Goal: Task Accomplishment & Management: Use online tool/utility

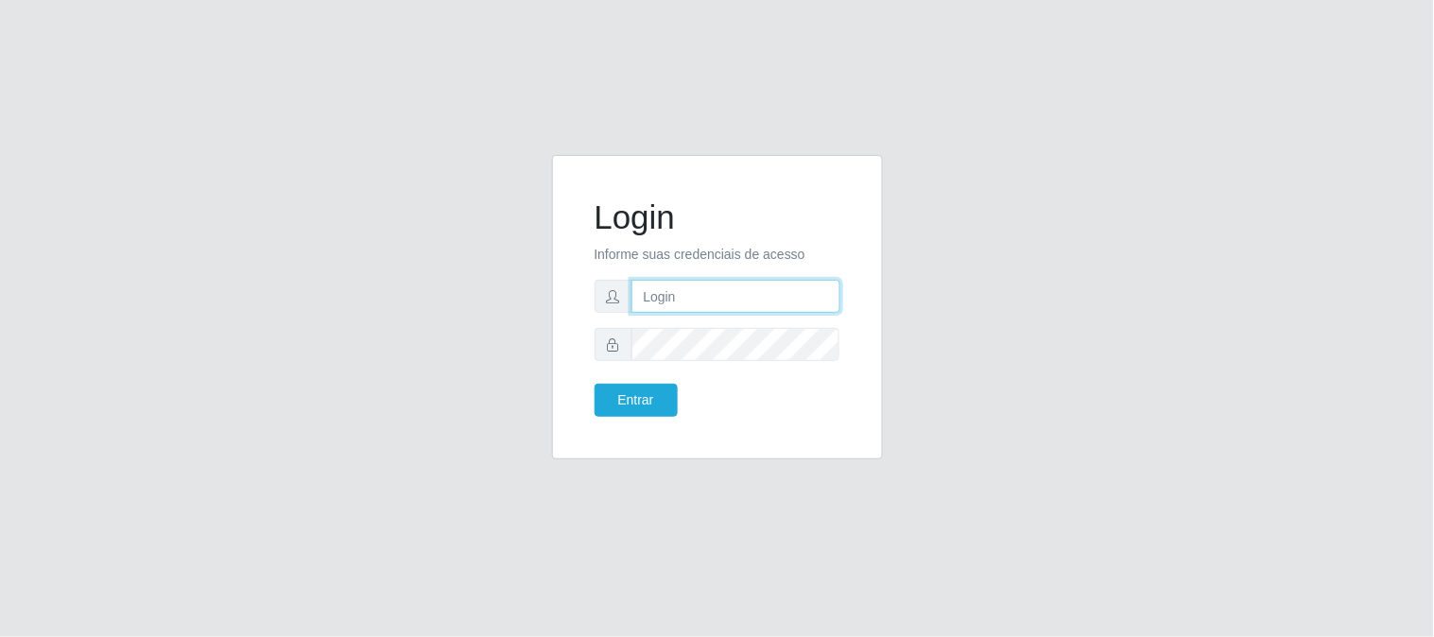
click at [688, 305] on input "text" at bounding box center [736, 296] width 209 height 33
type input "[EMAIL_ADDRESS][DOMAIN_NAME]"
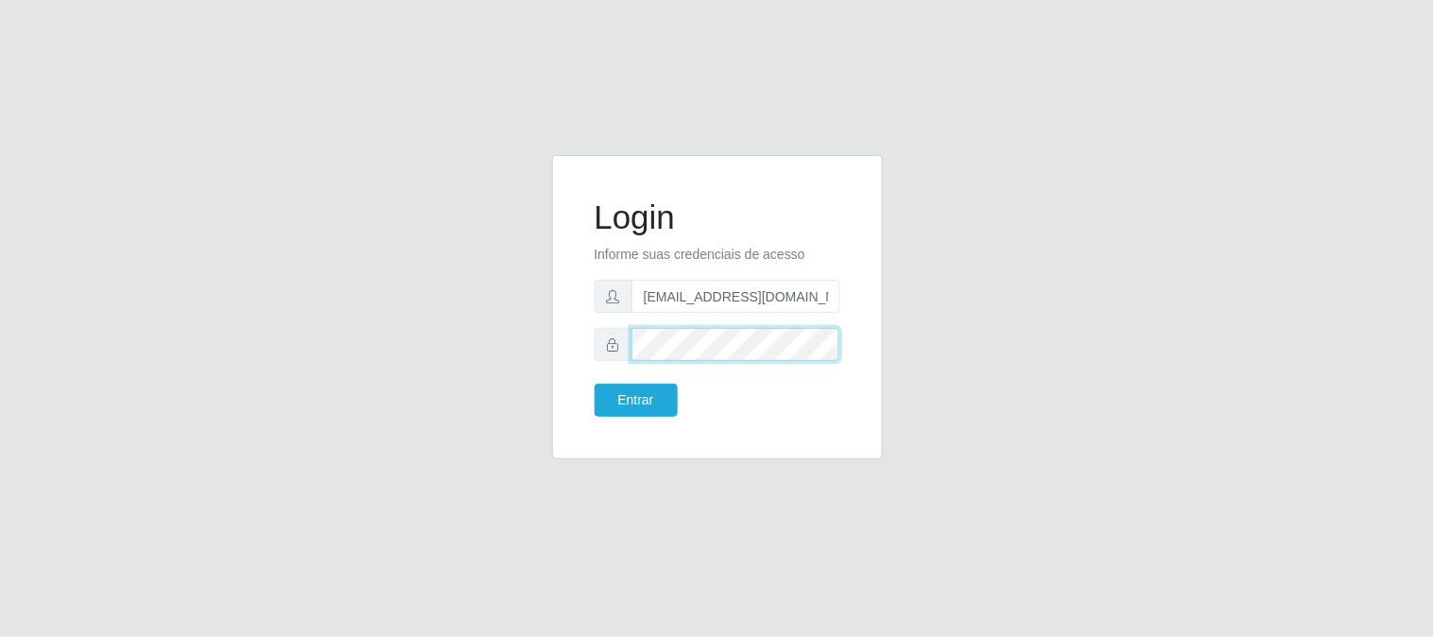
click at [595, 384] on button "Entrar" at bounding box center [636, 400] width 83 height 33
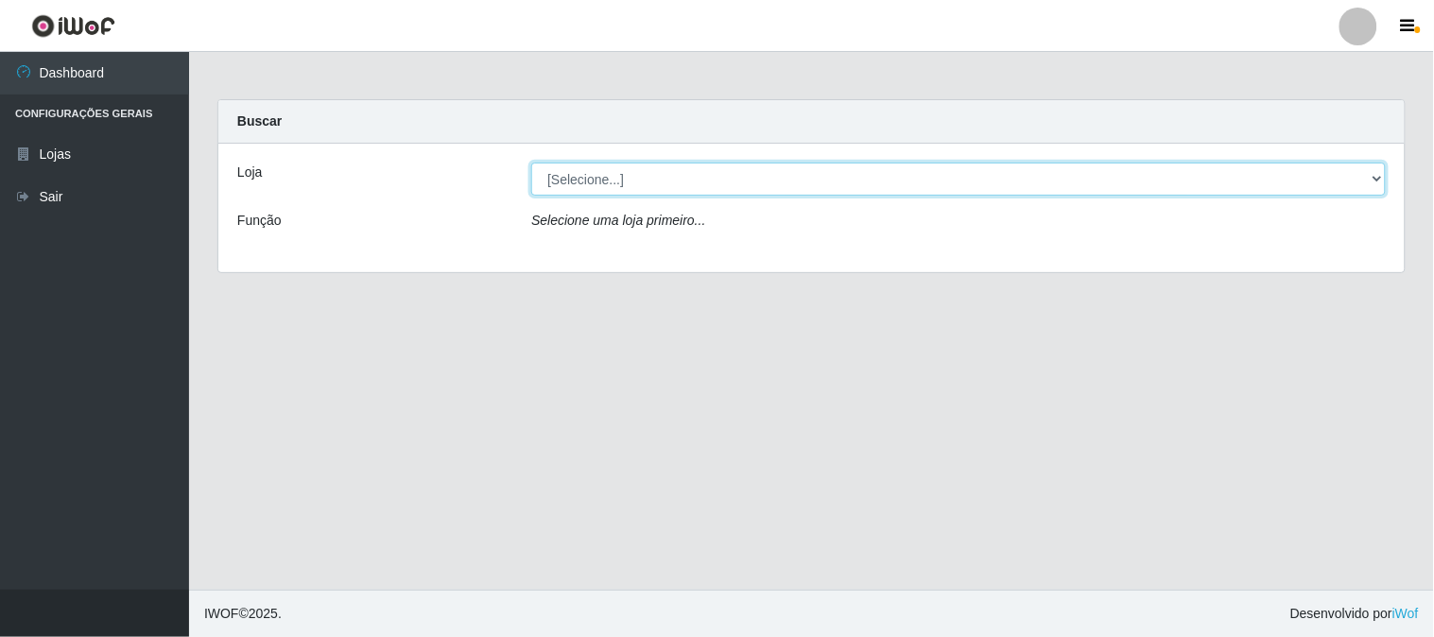
click at [1382, 182] on select "[Selecione...] Queiroz Atacadão - [GEOGRAPHIC_DATA]" at bounding box center [958, 179] width 855 height 33
select select "464"
click at [531, 163] on select "[Selecione...] Queiroz Atacadão - [GEOGRAPHIC_DATA]" at bounding box center [958, 179] width 855 height 33
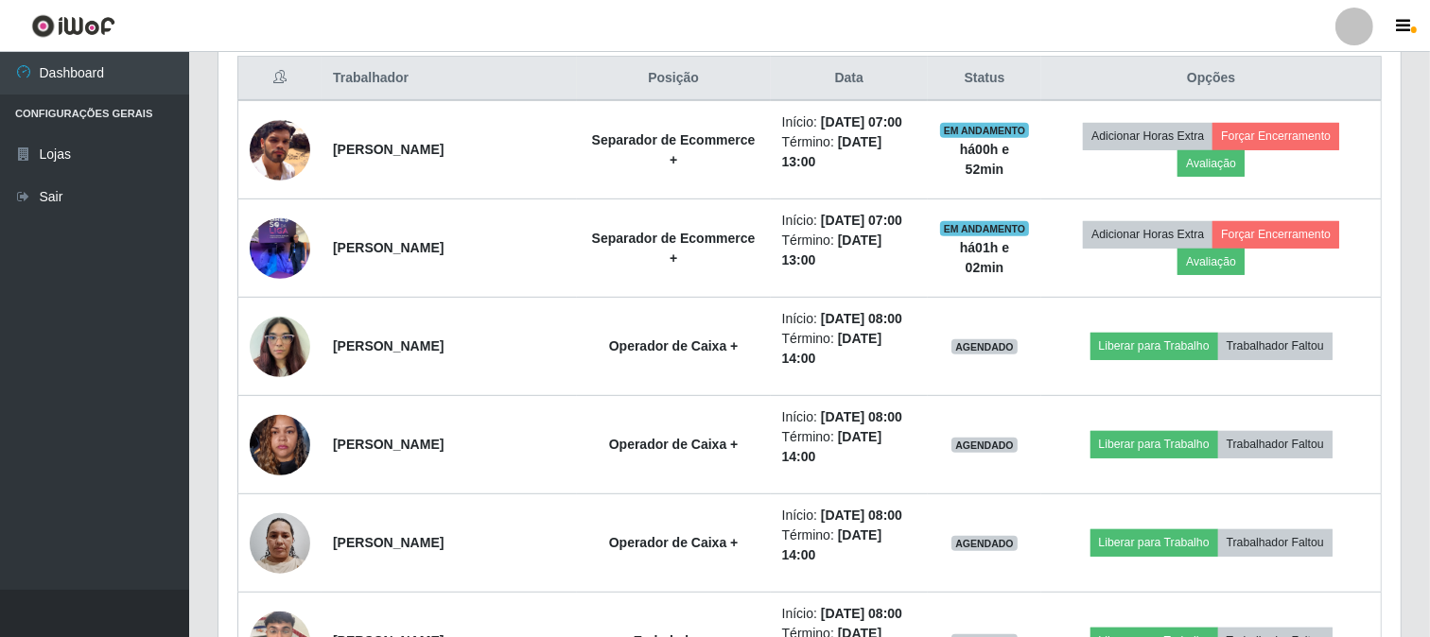
scroll to position [735, 0]
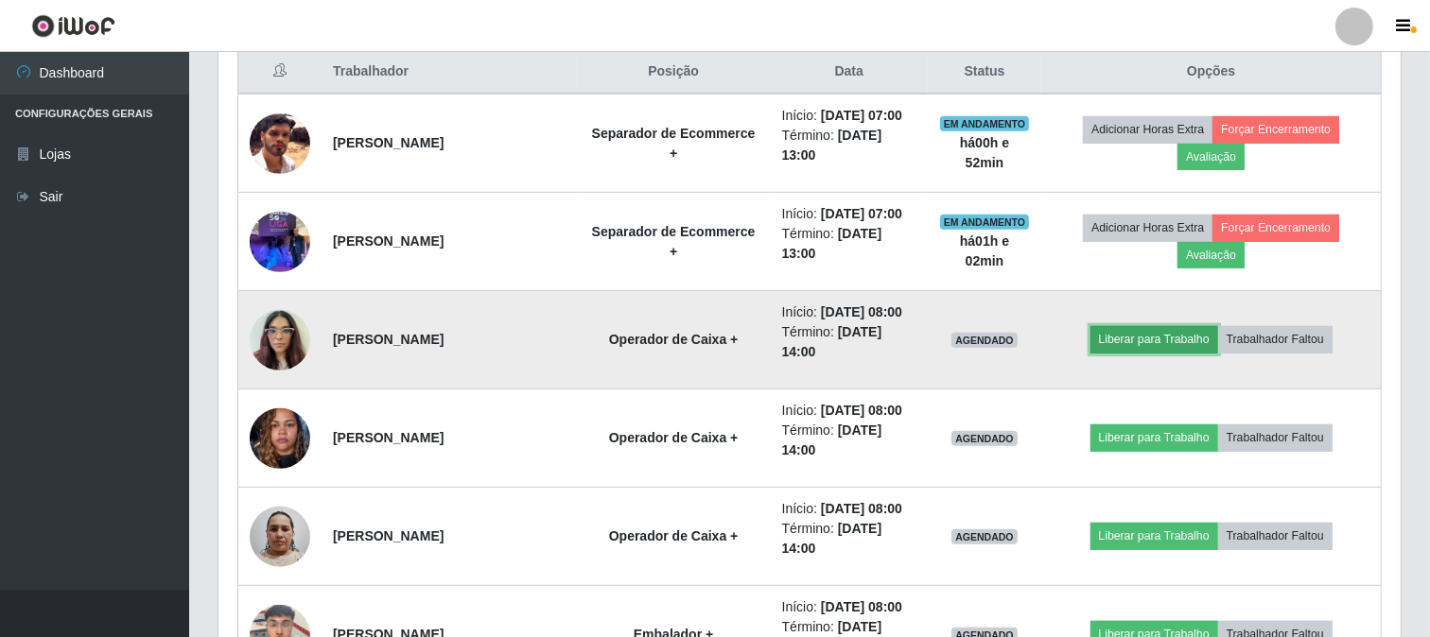
click at [1177, 334] on button "Liberar para Trabalho" at bounding box center [1154, 339] width 128 height 26
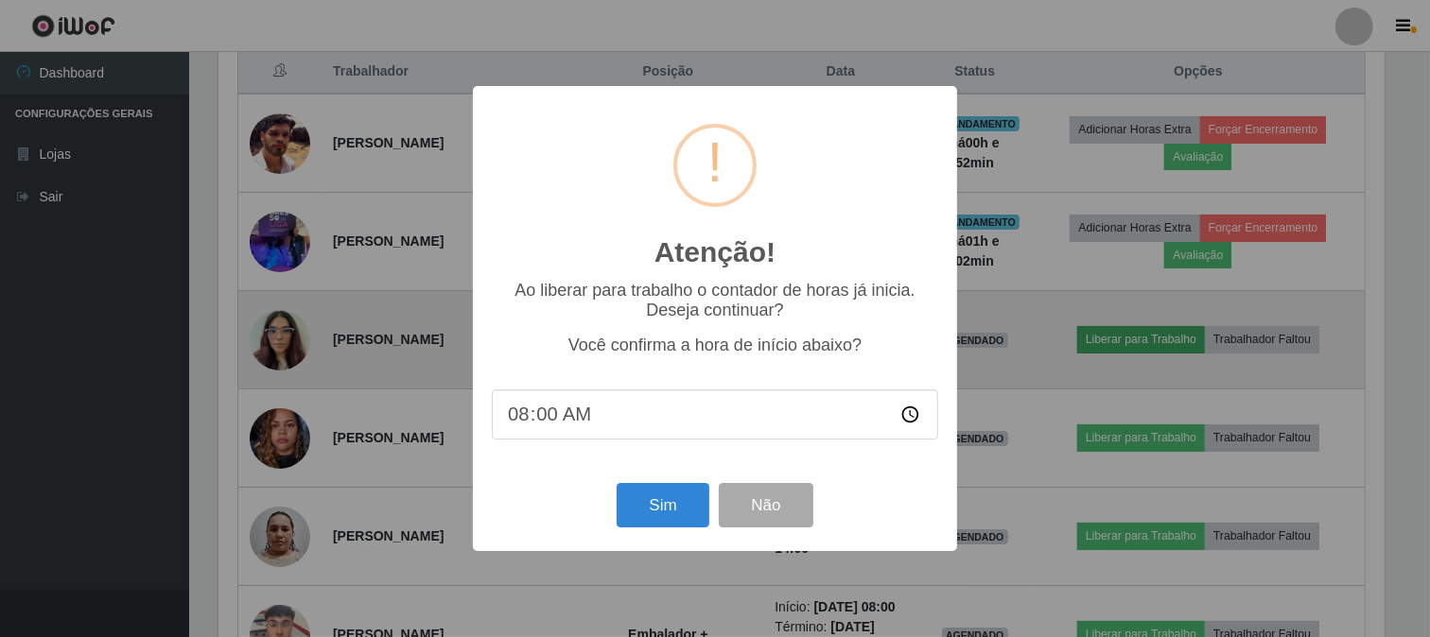
scroll to position [391, 1170]
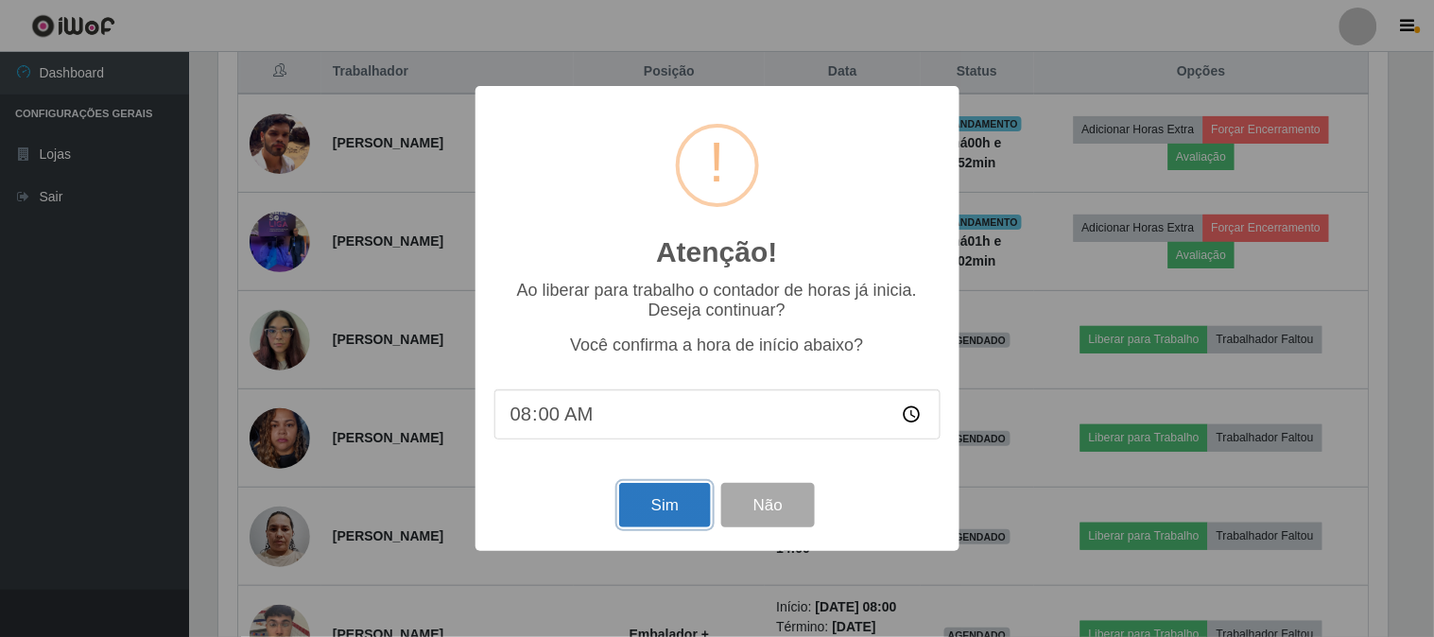
click at [691, 509] on button "Sim" at bounding box center [665, 505] width 92 height 44
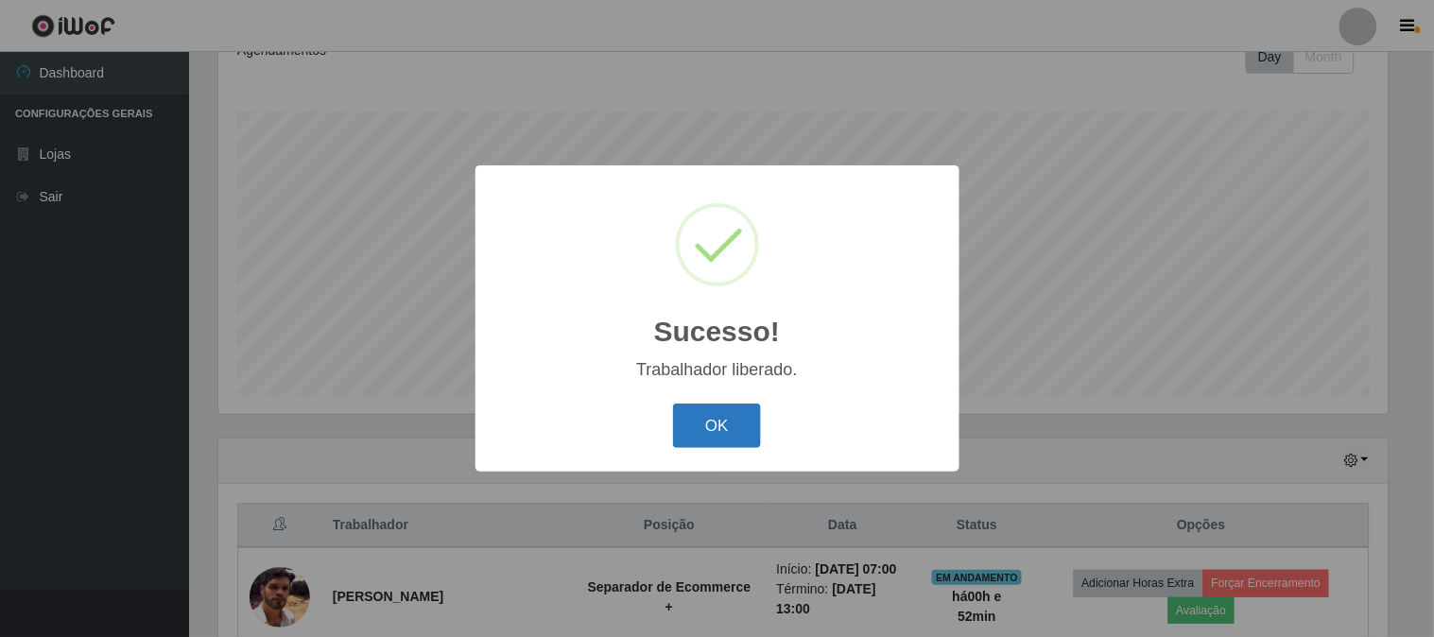
click at [705, 427] on button "OK" at bounding box center [717, 426] width 88 height 44
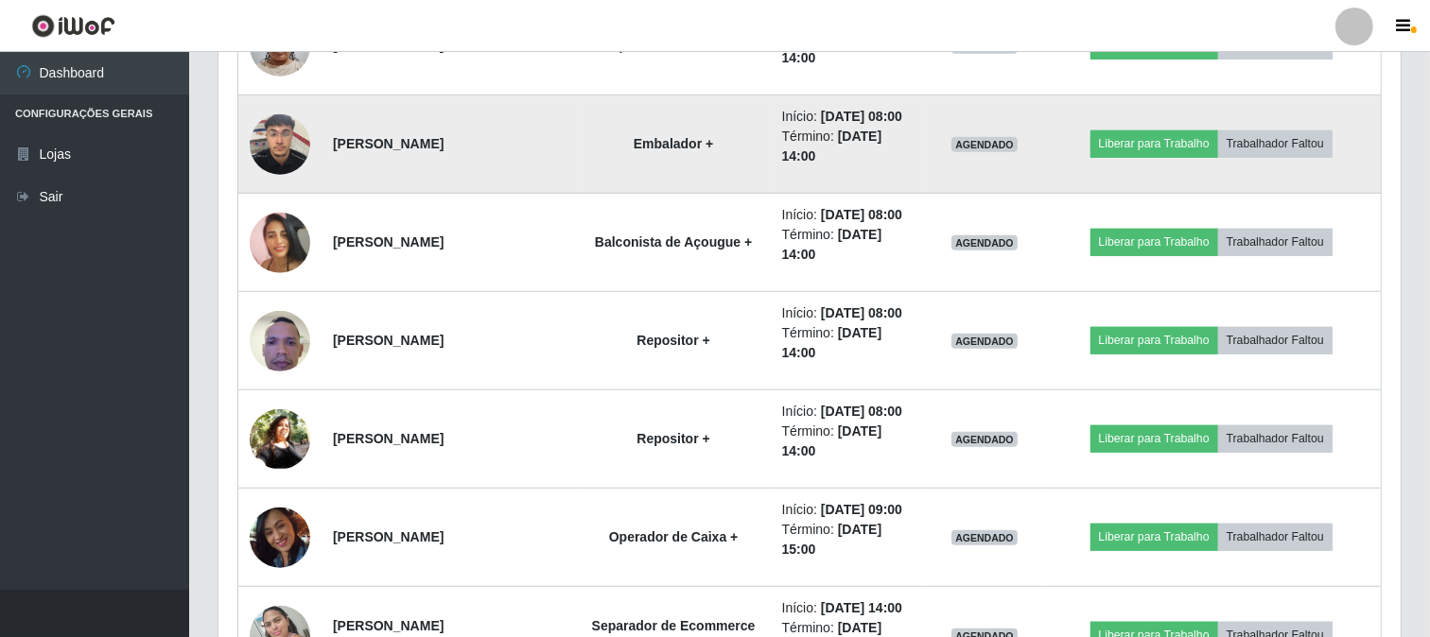
scroll to position [1226, 0]
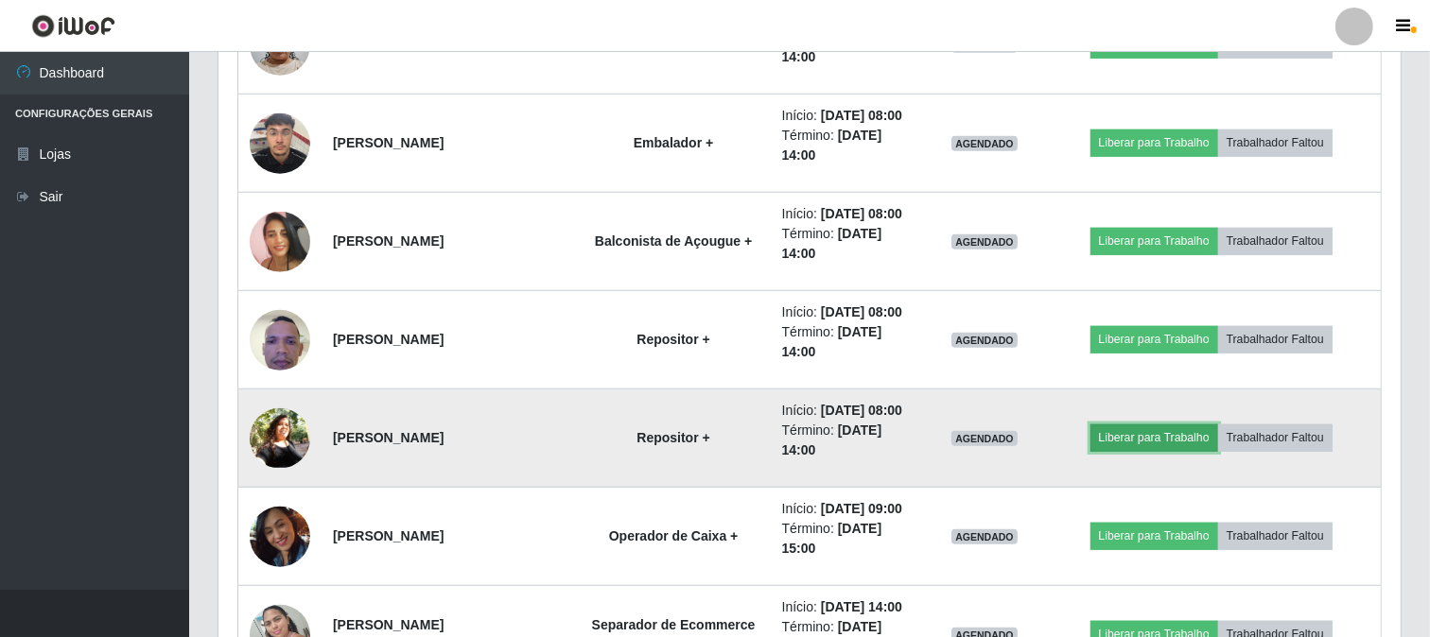
click at [1140, 433] on button "Liberar para Trabalho" at bounding box center [1154, 438] width 128 height 26
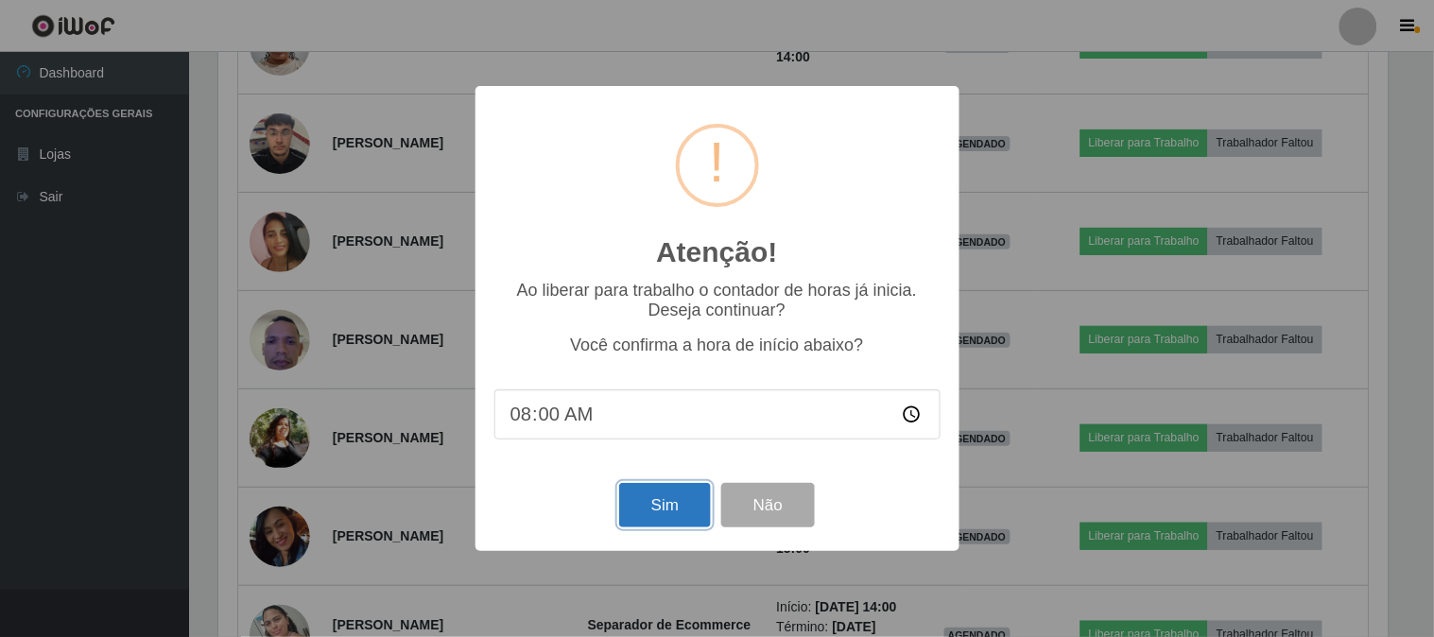
click at [668, 515] on button "Sim" at bounding box center [665, 505] width 92 height 44
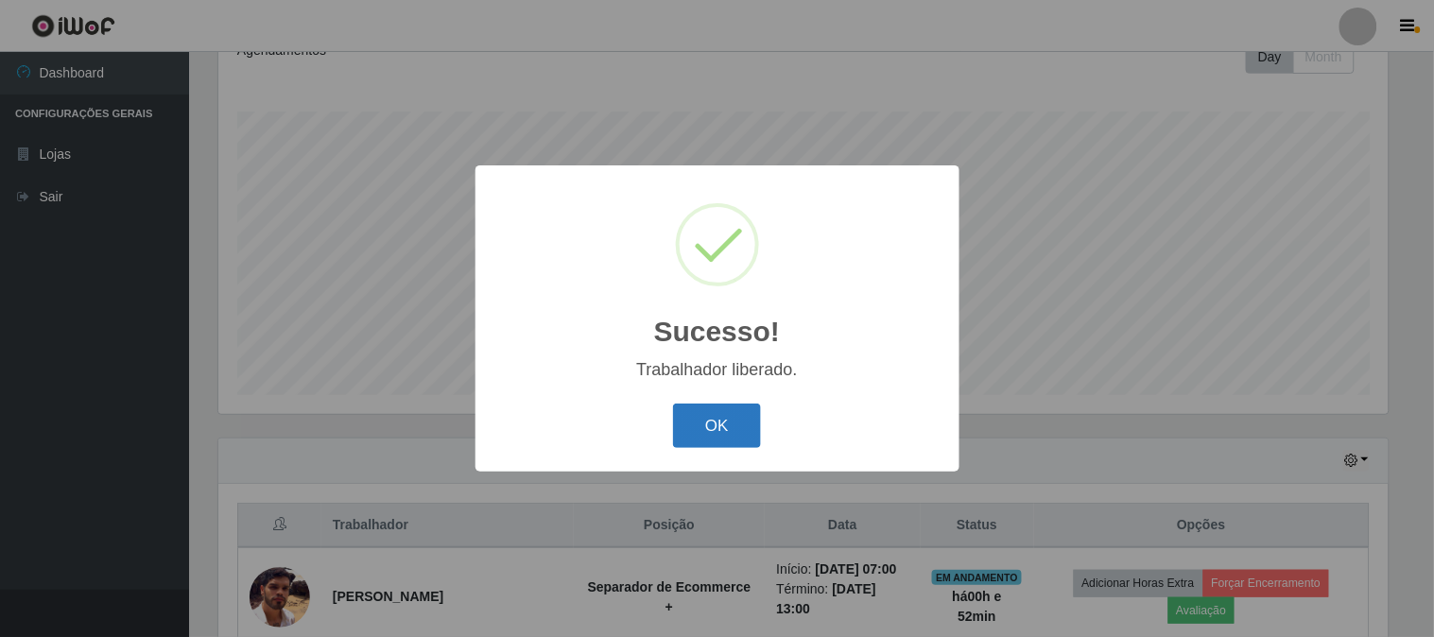
click at [714, 433] on button "OK" at bounding box center [717, 426] width 88 height 44
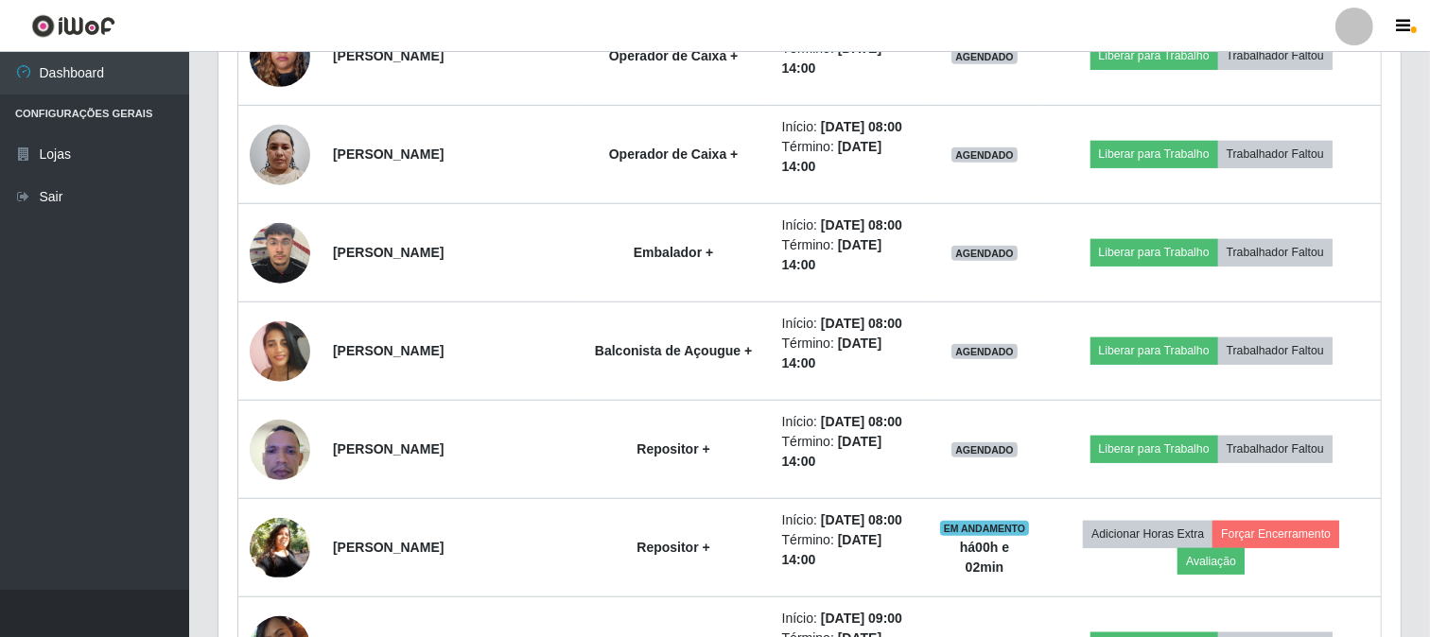
scroll to position [1121, 0]
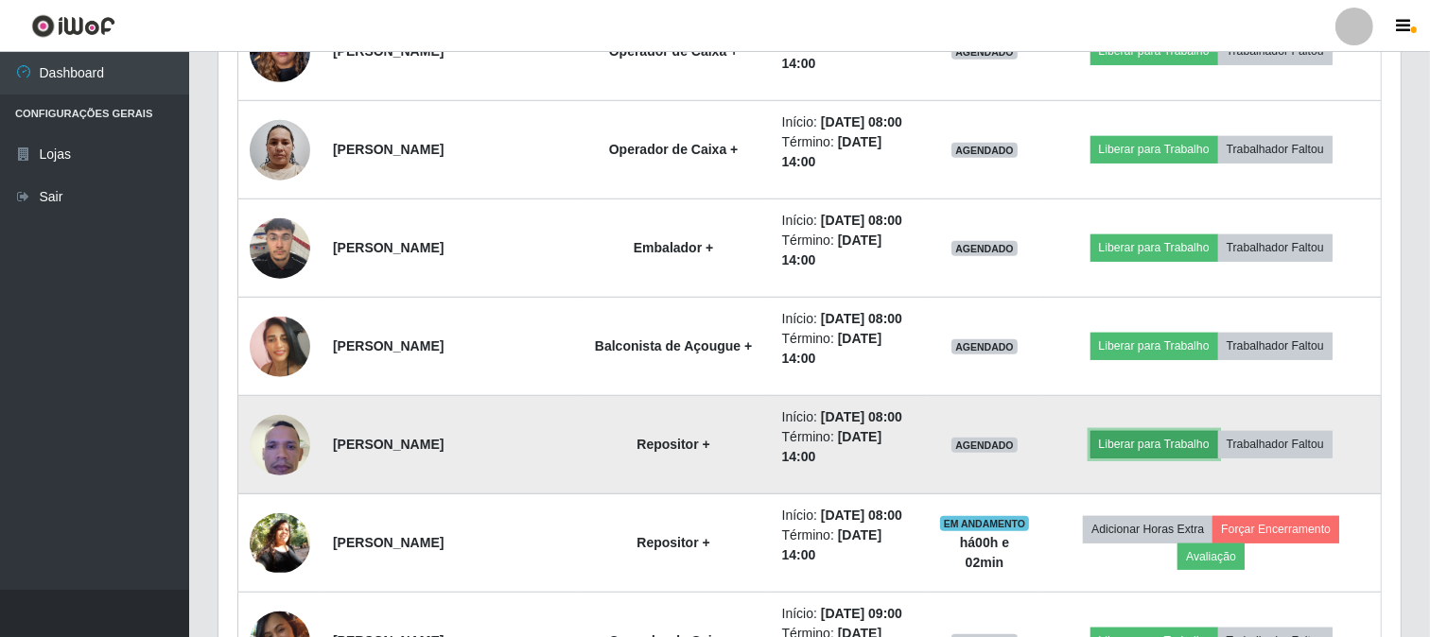
click at [1152, 443] on button "Liberar para Trabalho" at bounding box center [1154, 444] width 128 height 26
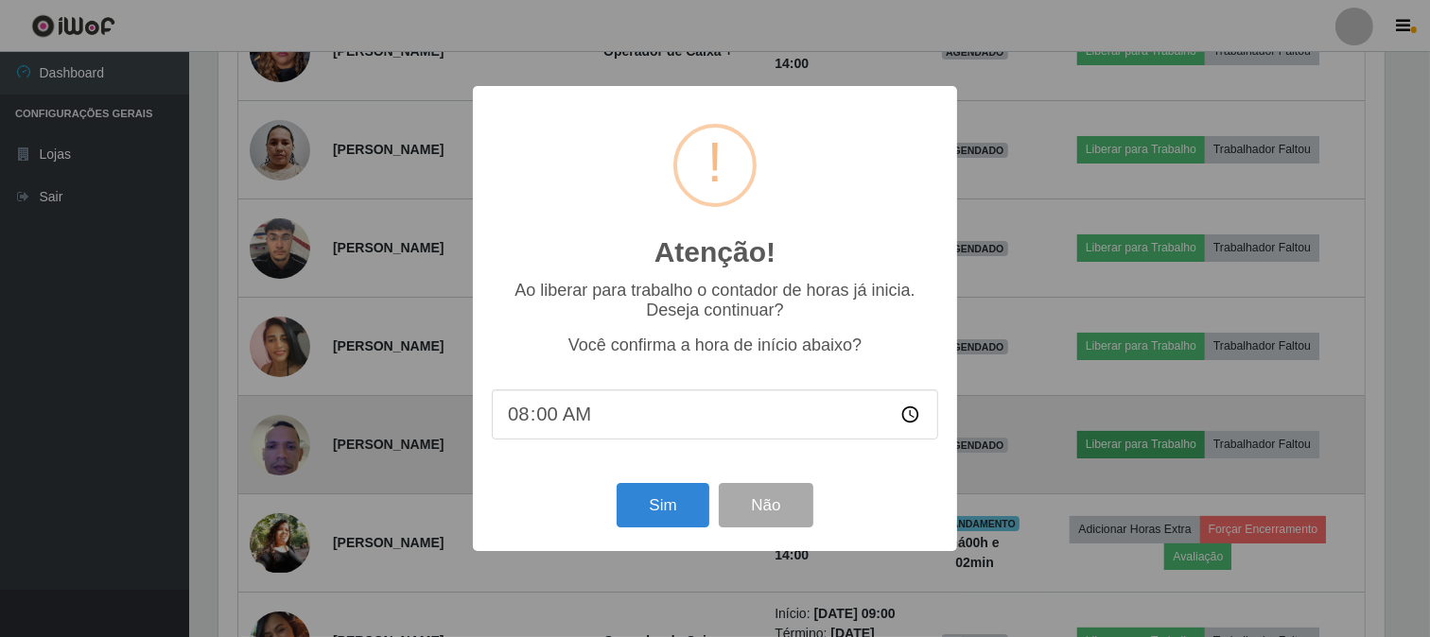
scroll to position [391, 1170]
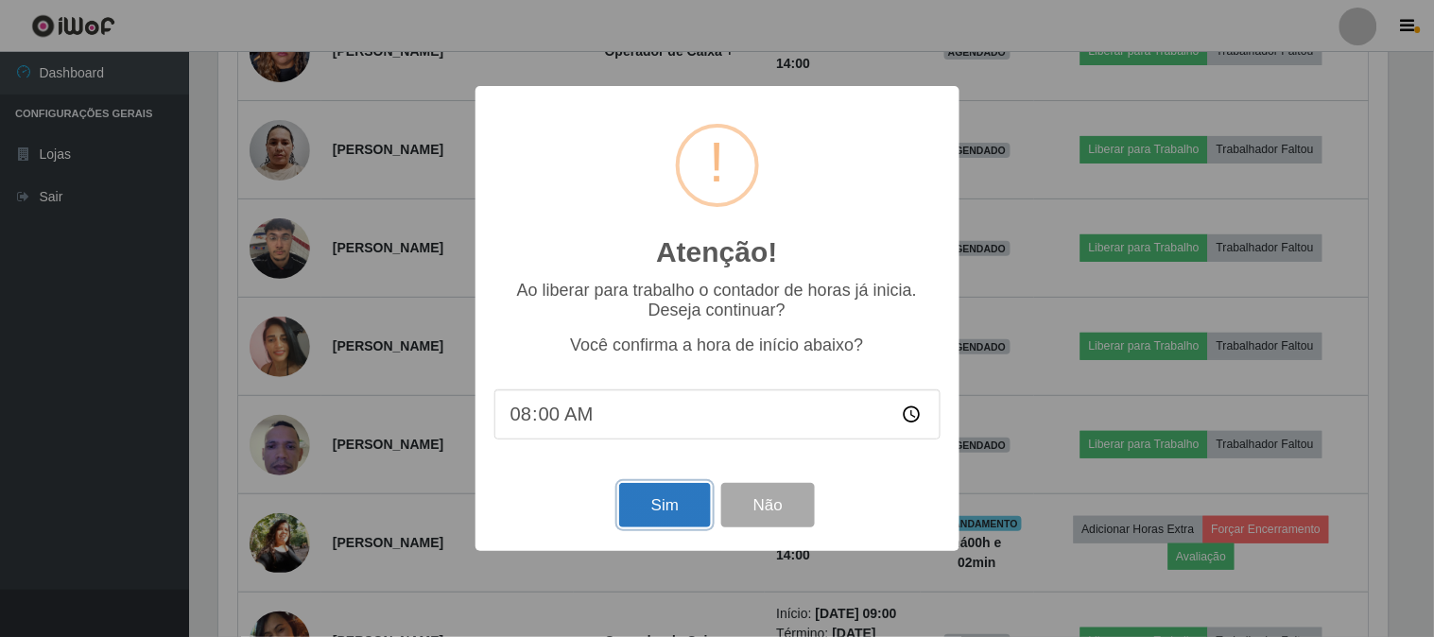
click at [663, 512] on button "Sim" at bounding box center [665, 505] width 92 height 44
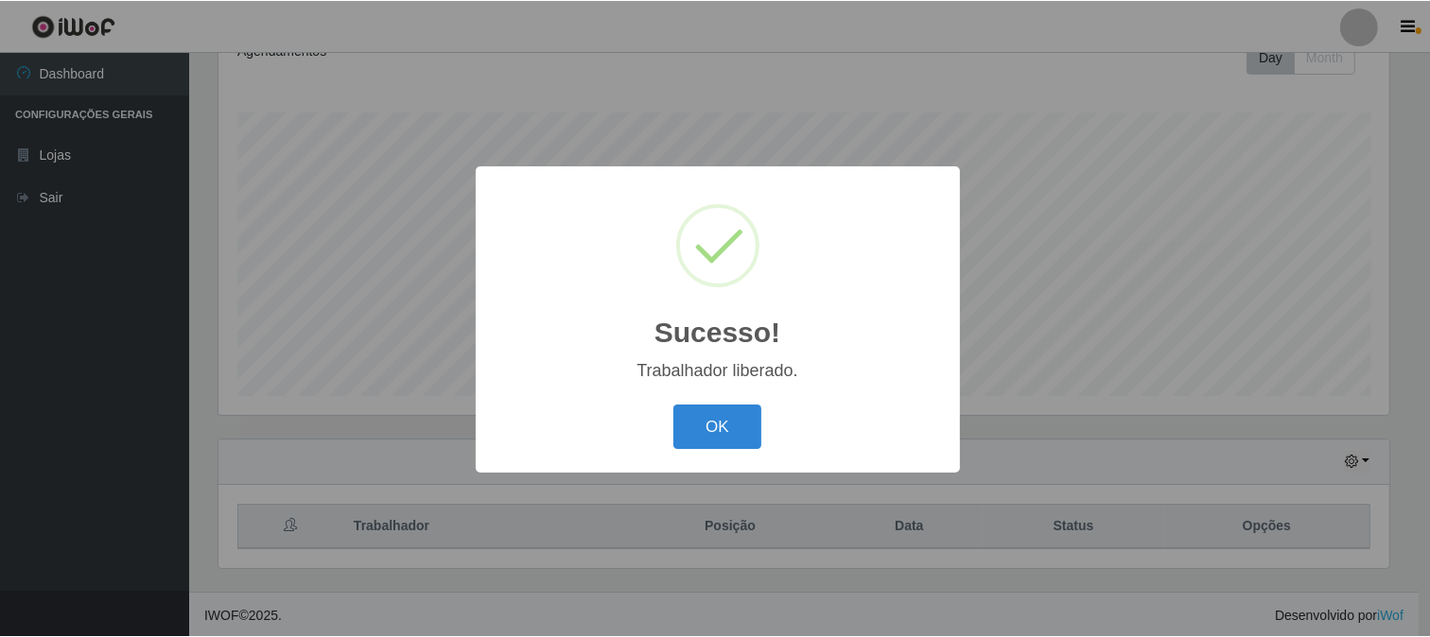
scroll to position [0, 0]
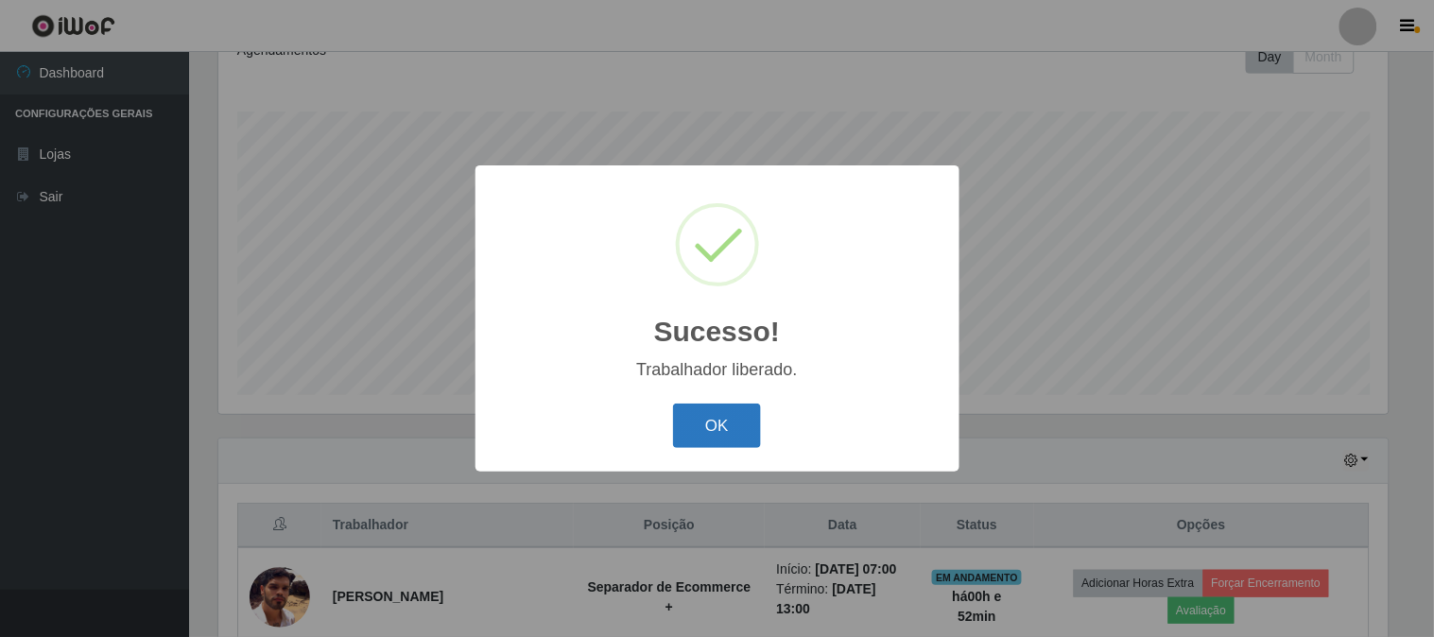
click at [710, 424] on button "OK" at bounding box center [717, 426] width 88 height 44
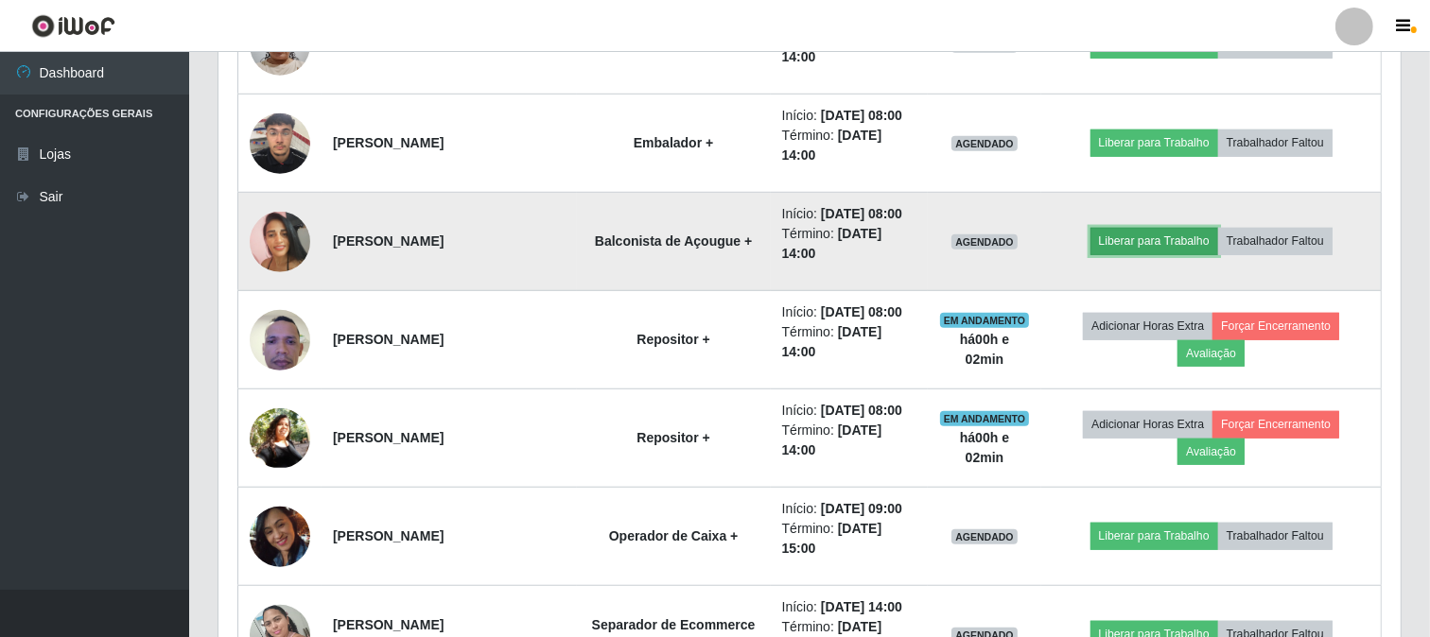
click at [1155, 231] on button "Liberar para Trabalho" at bounding box center [1154, 241] width 128 height 26
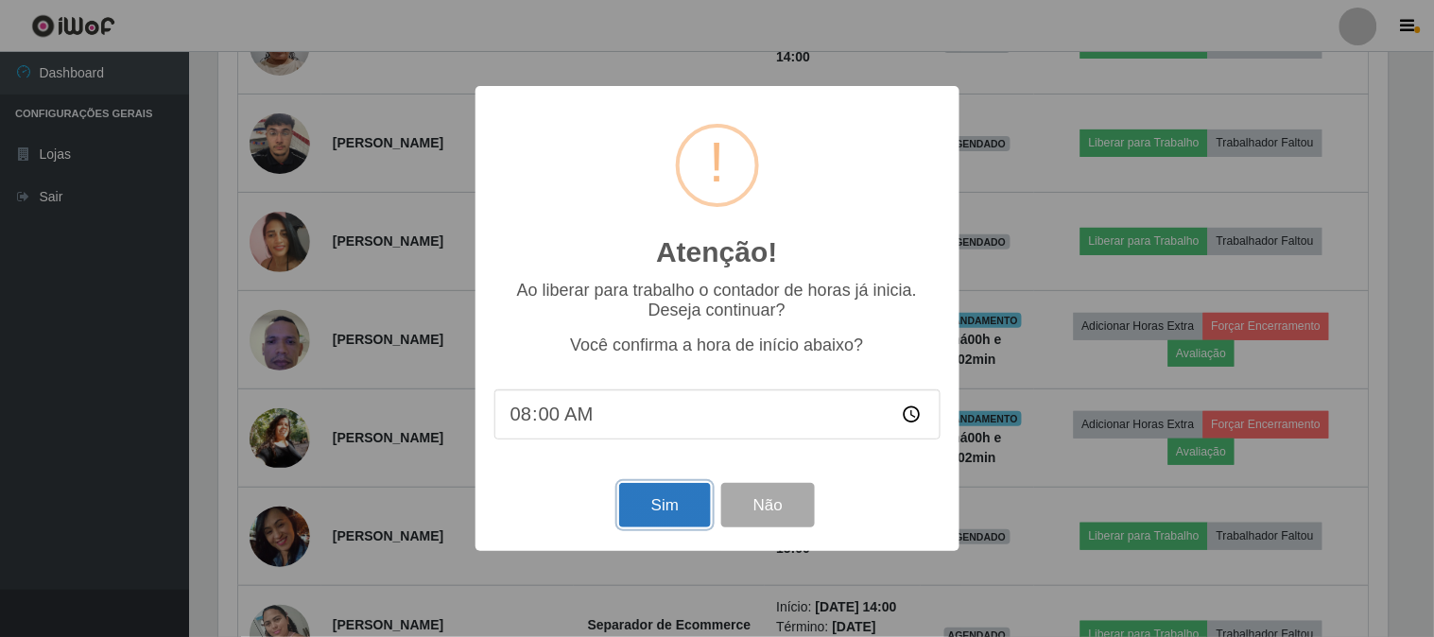
click at [669, 505] on button "Sim" at bounding box center [665, 505] width 92 height 44
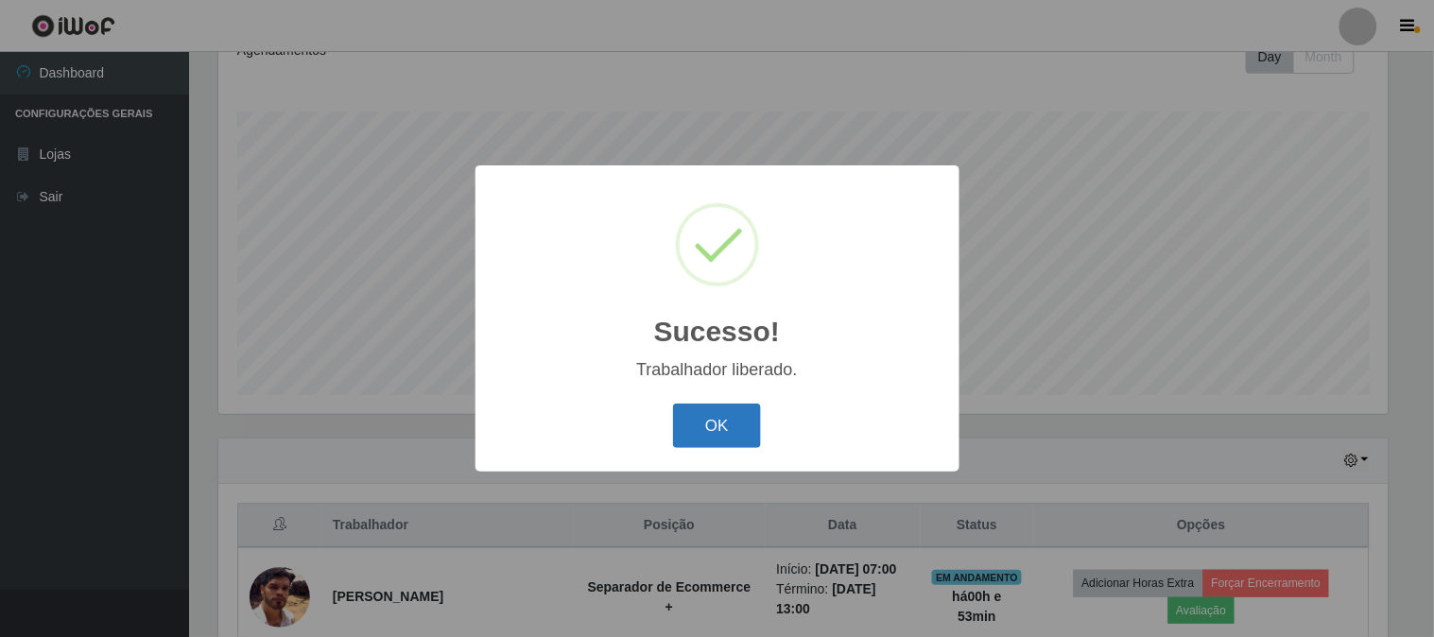
click at [723, 423] on button "OK" at bounding box center [717, 426] width 88 height 44
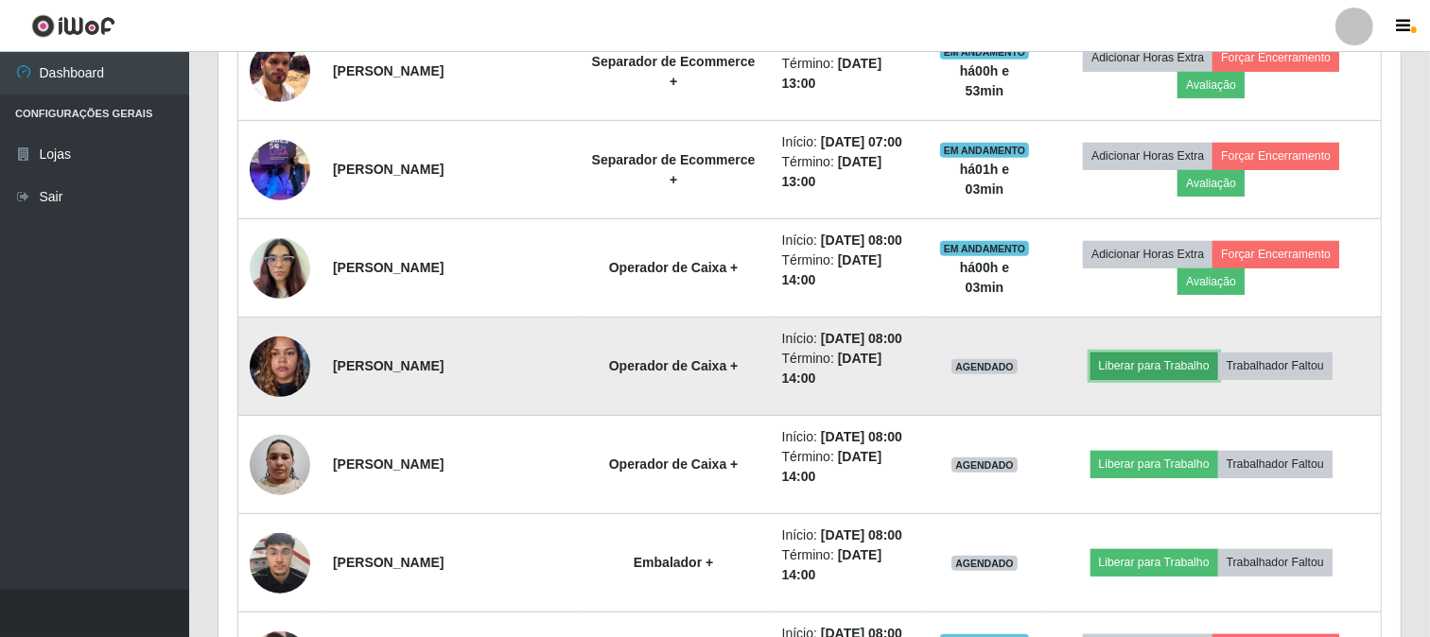
click at [1133, 369] on button "Liberar para Trabalho" at bounding box center [1154, 366] width 128 height 26
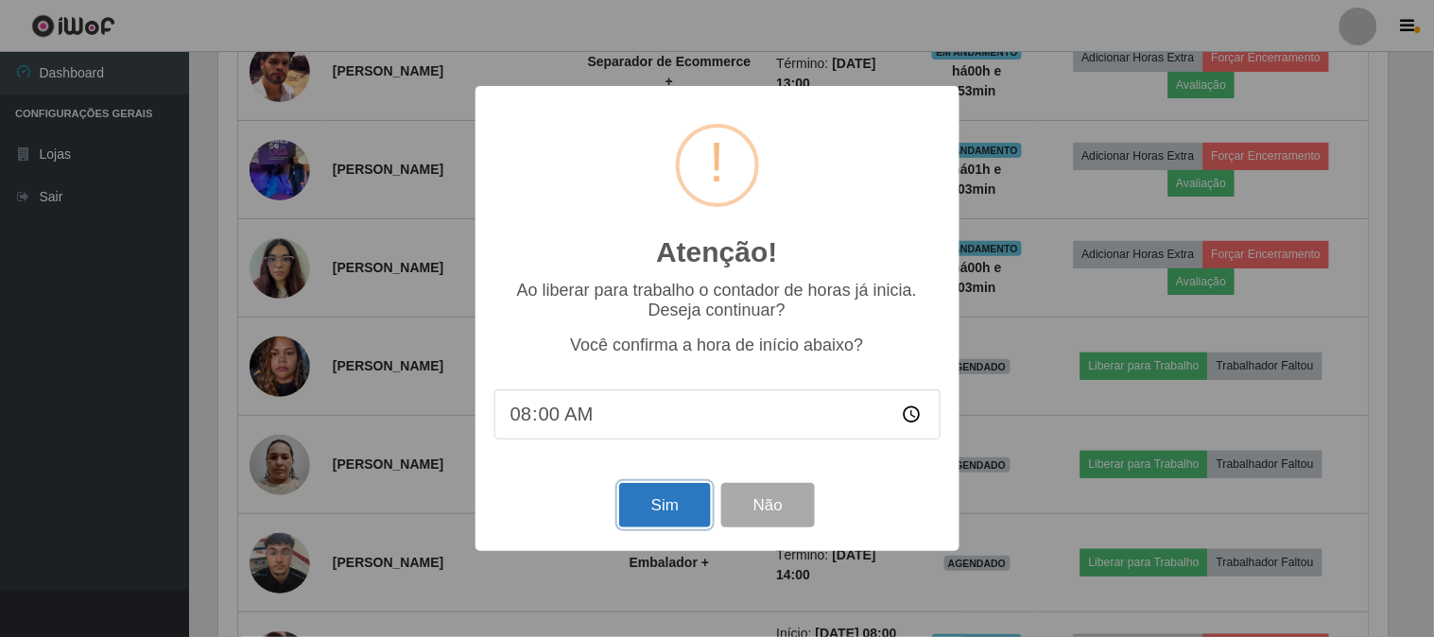
click at [659, 520] on button "Sim" at bounding box center [665, 505] width 92 height 44
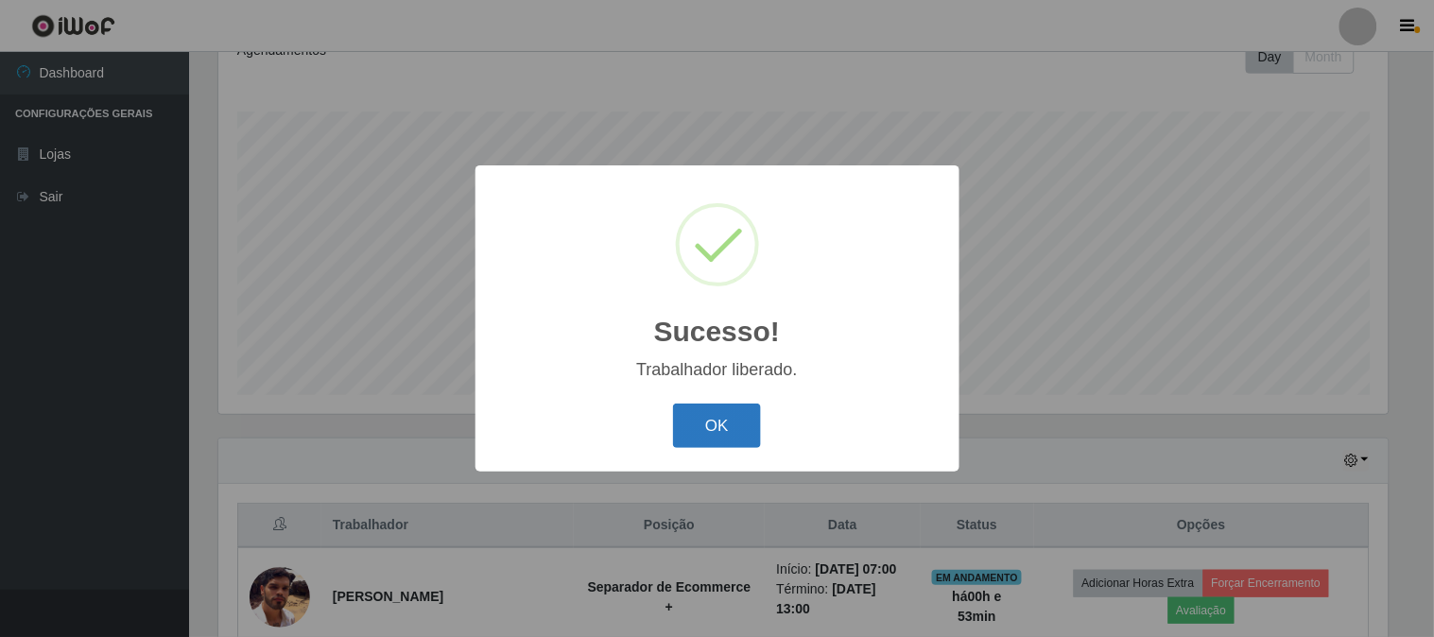
click at [736, 428] on button "OK" at bounding box center [717, 426] width 88 height 44
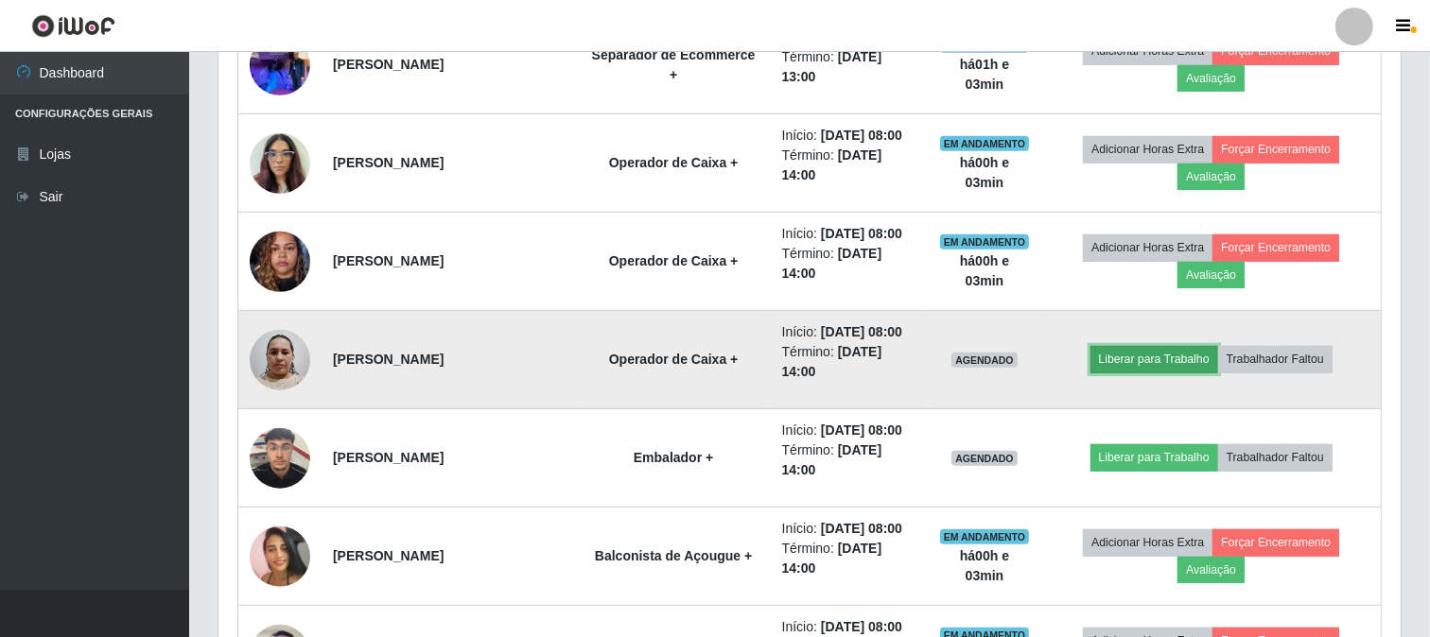
click at [1140, 363] on button "Liberar para Trabalho" at bounding box center [1154, 359] width 128 height 26
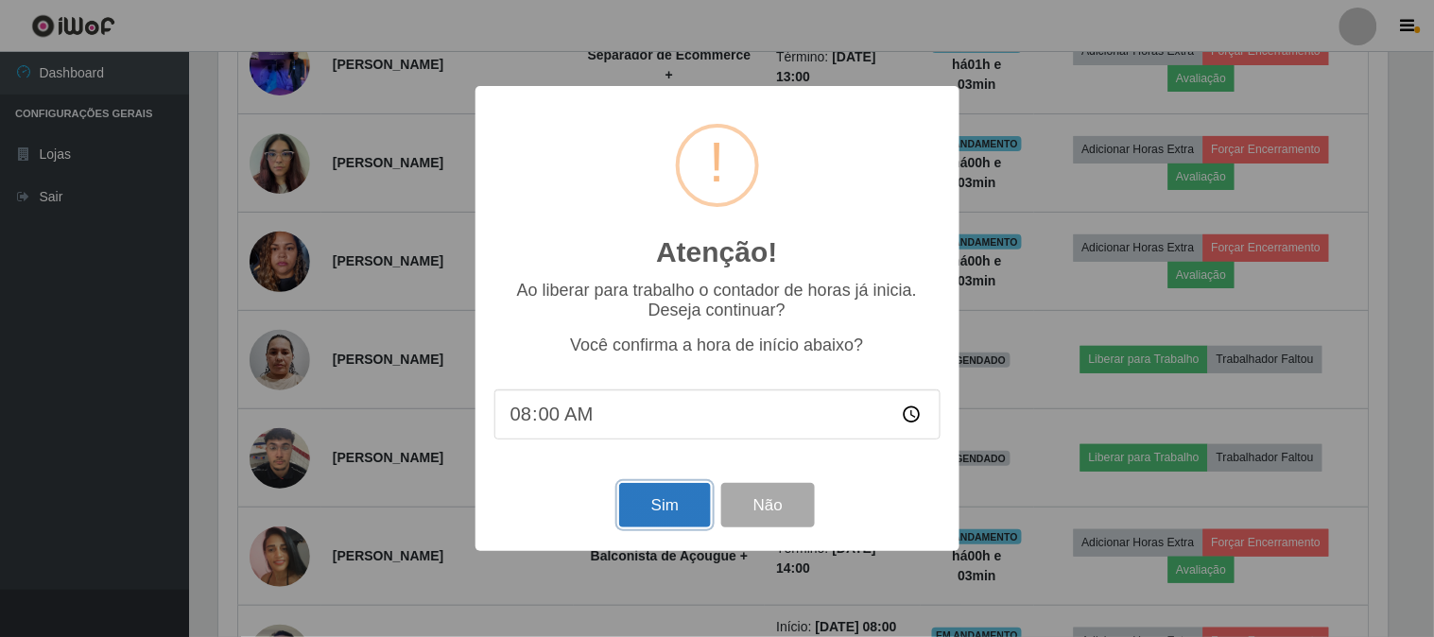
click at [656, 508] on button "Sim" at bounding box center [665, 505] width 92 height 44
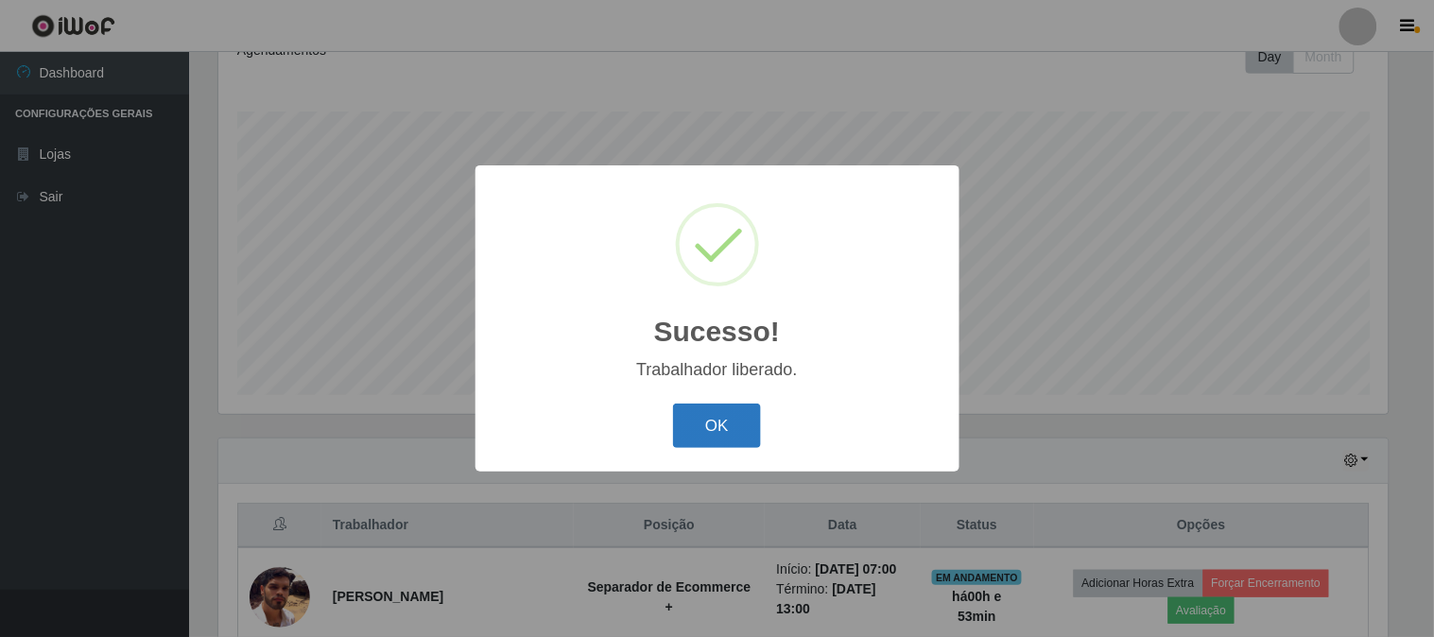
click at [744, 429] on button "OK" at bounding box center [717, 426] width 88 height 44
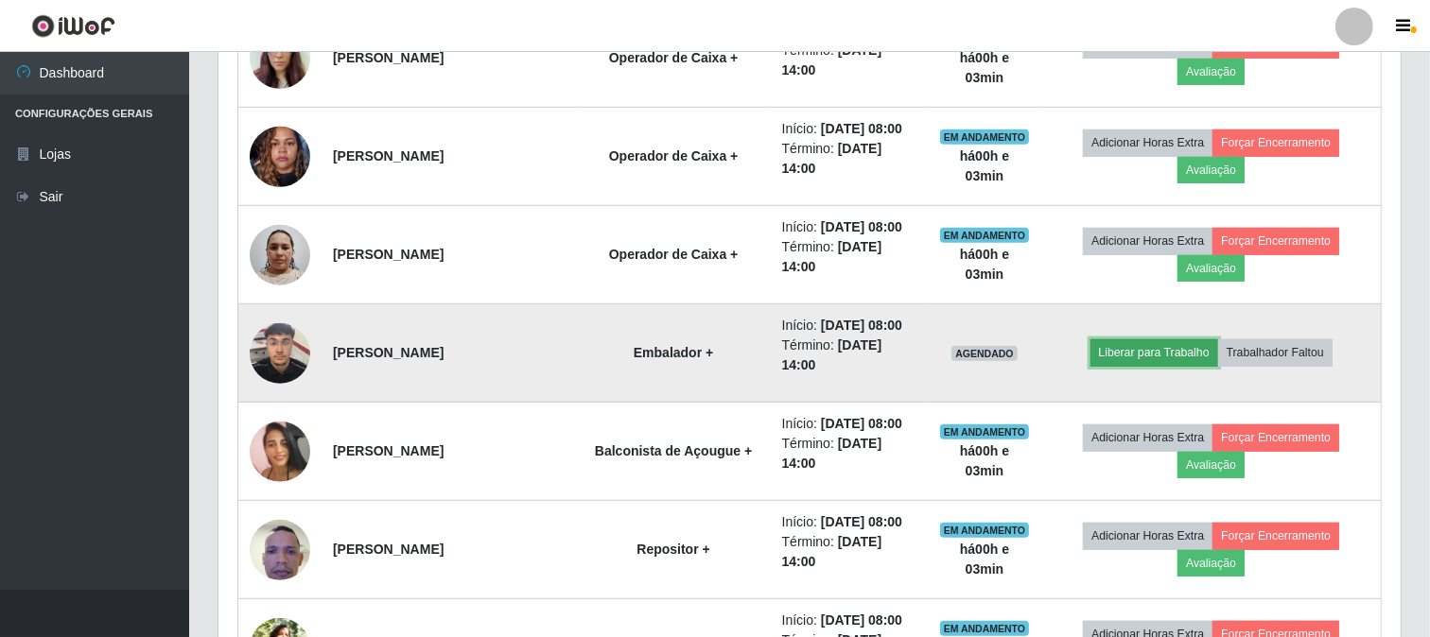
click at [1133, 345] on button "Liberar para Trabalho" at bounding box center [1154, 352] width 128 height 26
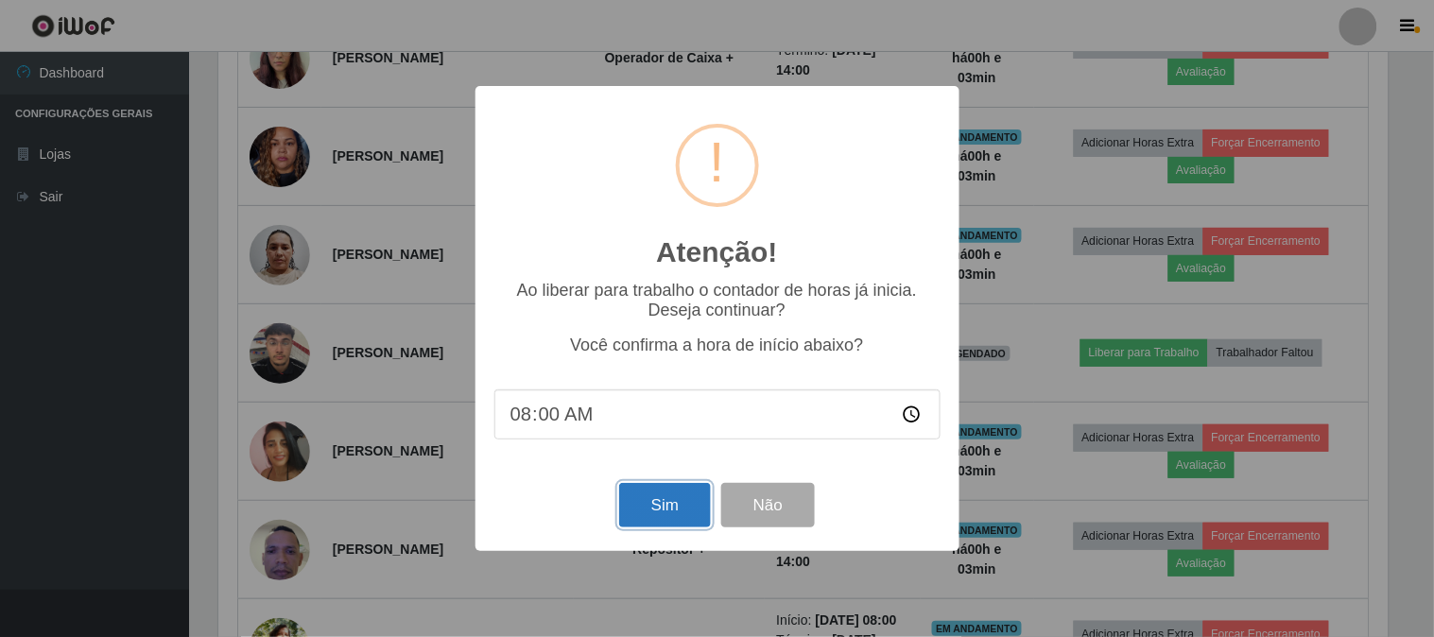
click at [686, 515] on button "Sim" at bounding box center [665, 505] width 92 height 44
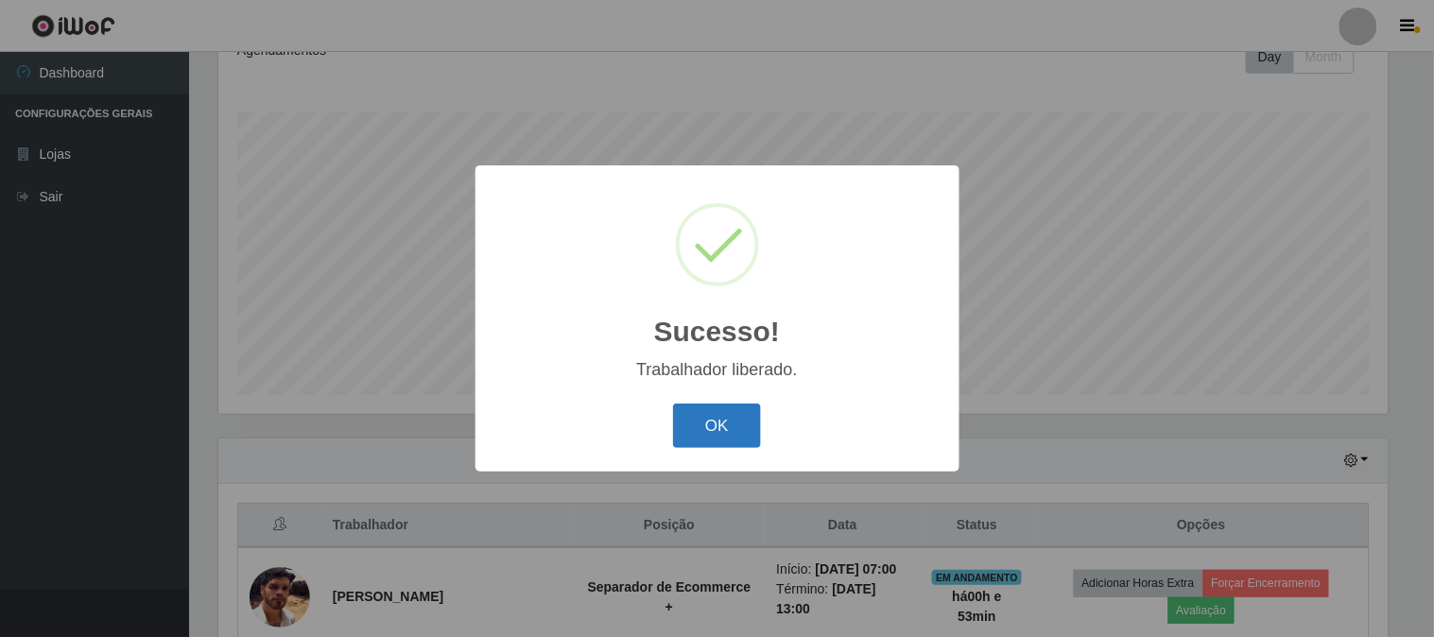
click at [726, 442] on button "OK" at bounding box center [717, 426] width 88 height 44
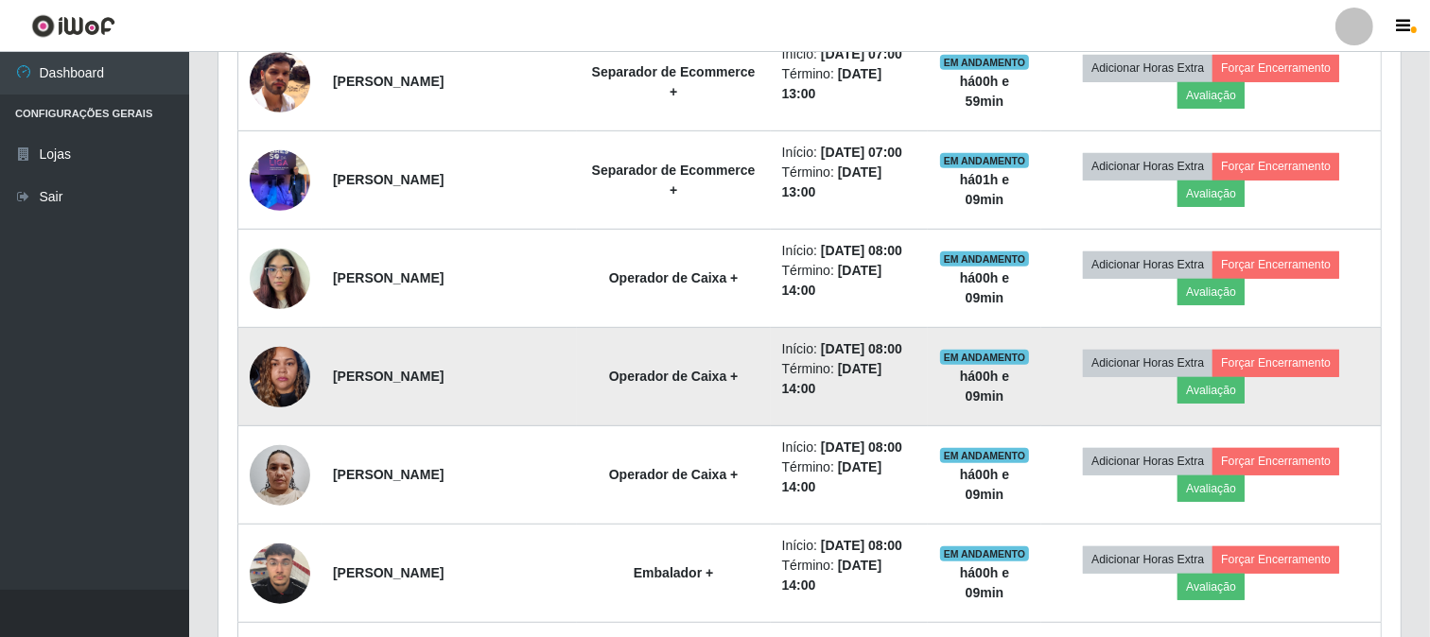
scroll to position [911, 0]
